Goal: Information Seeking & Learning: Understand process/instructions

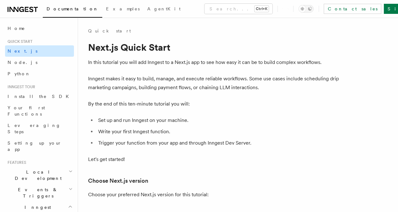
click at [32, 52] on link "Next.js" at bounding box center [39, 50] width 69 height 11
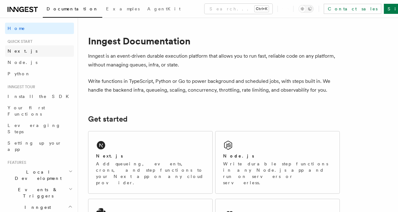
click at [31, 53] on link "Next.js" at bounding box center [39, 50] width 69 height 11
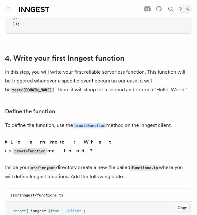
scroll to position [975, 0]
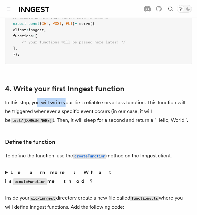
drag, startPoint x: 40, startPoint y: 81, endPoint x: 85, endPoint y: 108, distance: 52.9
click at [68, 98] on p "In this step, you will write your first reliable serverless function. This func…" at bounding box center [98, 111] width 186 height 27
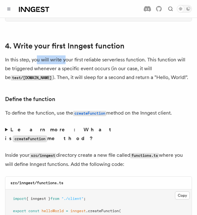
scroll to position [1038, 0]
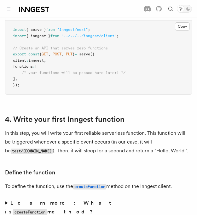
scroll to position [943, 0]
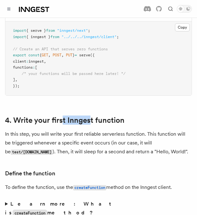
drag, startPoint x: 65, startPoint y: 80, endPoint x: 92, endPoint y: 81, distance: 26.4
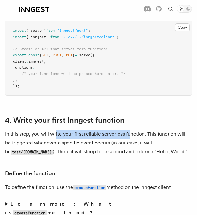
drag, startPoint x: 58, startPoint y: 113, endPoint x: 131, endPoint y: 113, distance: 72.6
click at [131, 130] on p "In this step, you will write your first reliable serverless function. This func…" at bounding box center [98, 143] width 186 height 27
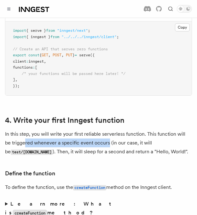
drag, startPoint x: 28, startPoint y: 124, endPoint x: 110, endPoint y: 124, distance: 82.4
click at [110, 130] on p "In this step, you will write your first reliable serverless function. This func…" at bounding box center [98, 143] width 186 height 27
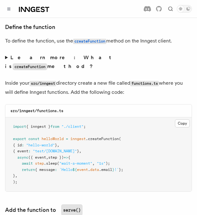
scroll to position [1101, 0]
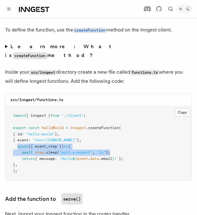
drag, startPoint x: 21, startPoint y: 116, endPoint x: 115, endPoint y: 121, distance: 94.2
click at [115, 121] on pre "import { inngest } from "./client" ; export const helloWorld = inngest .createF…" at bounding box center [98, 143] width 186 height 74
click at [119, 118] on pre "import { inngest } from "./client" ; export const helloWorld = inngest .createF…" at bounding box center [98, 143] width 186 height 74
drag, startPoint x: 20, startPoint y: 116, endPoint x: 122, endPoint y: 122, distance: 102.1
click at [122, 122] on pre "import { inngest } from "./client" ; export const helloWorld = inngest .createF…" at bounding box center [98, 143] width 186 height 74
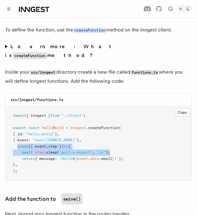
click at [129, 117] on pre "import { inngest } from "./client" ; export const helloWorld = inngest .createF…" at bounding box center [98, 143] width 186 height 74
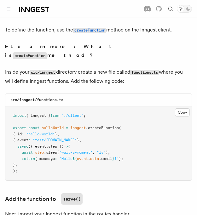
drag, startPoint x: 136, startPoint y: 131, endPoint x: 12, endPoint y: 103, distance: 126.3
click at [12, 106] on pre "import { inngest } from "./client" ; export const helloWorld = inngest .createF…" at bounding box center [98, 143] width 186 height 74
click at [130, 110] on pre "import { inngest } from "./client" ; export const helloWorld = inngest .createF…" at bounding box center [98, 143] width 186 height 74
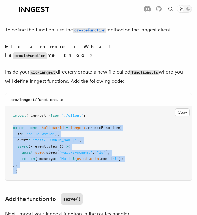
drag, startPoint x: 14, startPoint y: 97, endPoint x: 27, endPoint y: 139, distance: 44.4
click at [27, 139] on pre "import { inngest } from "./client" ; export const helloWorld = inngest .createF…" at bounding box center [98, 143] width 186 height 74
click at [31, 140] on pre "import { inngest } from "./client" ; export const helloWorld = inngest .createF…" at bounding box center [98, 143] width 186 height 74
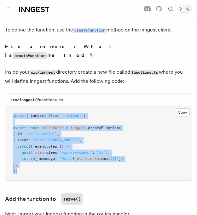
drag, startPoint x: 29, startPoint y: 147, endPoint x: 12, endPoint y: 85, distance: 64.2
click at [12, 106] on pre "import { inngest } from "./client" ; export const helloWorld = inngest .createF…" at bounding box center [98, 143] width 186 height 74
click at [53, 134] on pre "import { inngest } from "./client" ; export const helloWorld = inngest .createF…" at bounding box center [98, 143] width 186 height 74
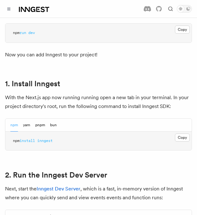
scroll to position [314, 0]
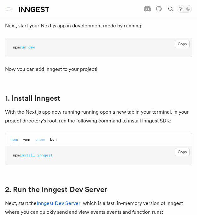
click at [44, 133] on button "pnpm" at bounding box center [40, 139] width 10 height 13
click at [177, 148] on button "Copy Copied" at bounding box center [182, 152] width 15 height 8
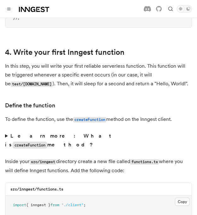
scroll to position [1038, 0]
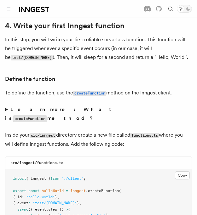
click at [8, 105] on summary "Learn more: What is createFunction method?" at bounding box center [98, 114] width 186 height 18
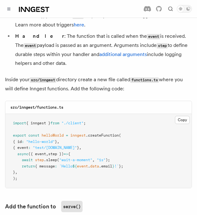
scroll to position [1258, 0]
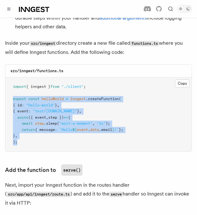
drag, startPoint x: 15, startPoint y: 67, endPoint x: 24, endPoint y: 114, distance: 47.3
click at [22, 114] on pre "import { inngest } from "./client" ; export const helloWorld = inngest .createF…" at bounding box center [98, 114] width 186 height 74
click at [40, 111] on pre "import { inngest } from "./client" ; export const helloWorld = inngest .createF…" at bounding box center [98, 114] width 186 height 74
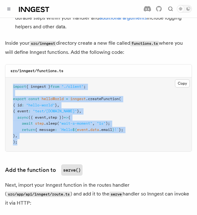
drag, startPoint x: 26, startPoint y: 114, endPoint x: 14, endPoint y: 58, distance: 57.5
click at [14, 77] on pre "import { inngest } from "./client" ; export const helloWorld = inngest .createF…" at bounding box center [98, 114] width 186 height 74
click at [27, 77] on pre "import { inngest } from "./client" ; export const helloWorld = inngest .createF…" at bounding box center [98, 114] width 186 height 74
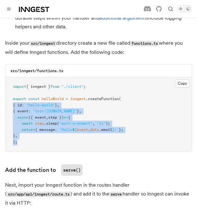
drag, startPoint x: 32, startPoint y: 111, endPoint x: 15, endPoint y: 78, distance: 36.8
click at [15, 78] on pre "import { inngest } from "./client" ; export const helloWorld = inngest .createF…" at bounding box center [98, 114] width 186 height 74
click at [40, 111] on pre "import { inngest } from "./client" ; export const helloWorld = inngest .createF…" at bounding box center [98, 114] width 186 height 74
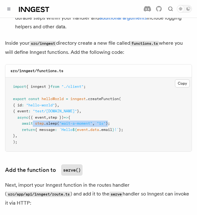
drag, startPoint x: 37, startPoint y: 93, endPoint x: 114, endPoint y: 94, distance: 77.0
click at [110, 121] on span "await step .sleep ( "wait-a-moment" , "1s" );" at bounding box center [61, 123] width 97 height 4
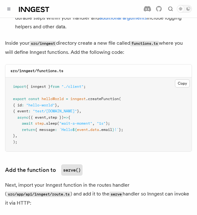
click at [69, 111] on pre "import { inngest } from "./client" ; export const helloWorld = inngest .createF…" at bounding box center [98, 114] width 186 height 74
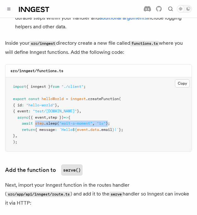
drag, startPoint x: 39, startPoint y: 93, endPoint x: 113, endPoint y: 93, distance: 73.9
click at [110, 121] on span "await step .sleep ( "wait-a-moment" , "1s" );" at bounding box center [61, 123] width 97 height 4
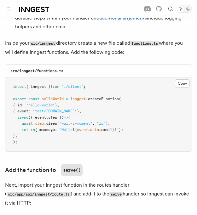
click at [113, 105] on pre "import { inngest } from "./client" ; export const helloWorld = inngest .createF…" at bounding box center [98, 114] width 186 height 74
click at [186, 9] on icon "Toggle dark mode" at bounding box center [188, 9] width 4 height 4
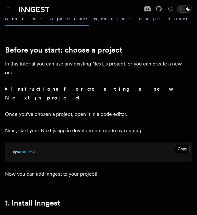
scroll to position [220, 0]
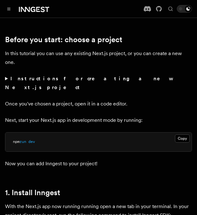
click at [9, 79] on summary "Instructions for creating a new Next.js project" at bounding box center [98, 83] width 186 height 18
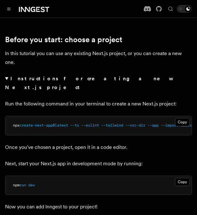
click at [9, 79] on summary "Instructions for creating a new Next.js project" at bounding box center [98, 83] width 186 height 18
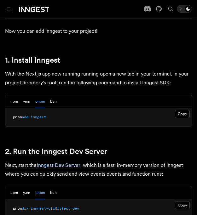
scroll to position [346, 0]
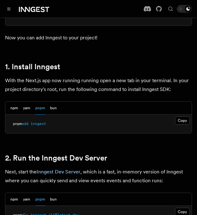
click at [0, 0] on link "Sign Up" at bounding box center [0, 0] width 0 height 0
